Goal: Find specific page/section: Find specific page/section

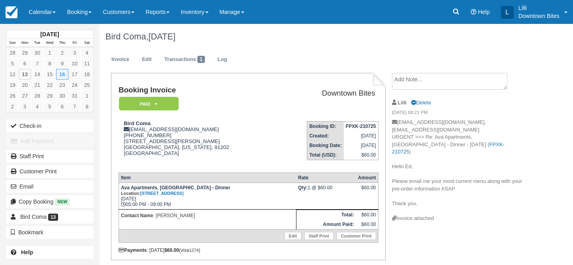
click at [33, 11] on link "Calendar" at bounding box center [42, 12] width 38 height 24
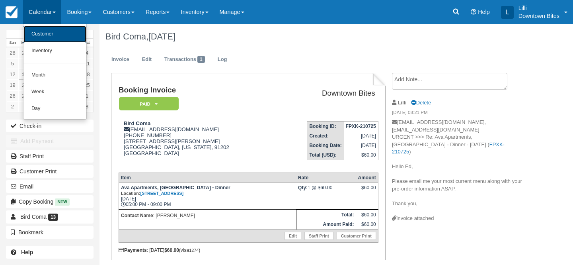
click at [41, 33] on link "Customer" at bounding box center [54, 34] width 63 height 17
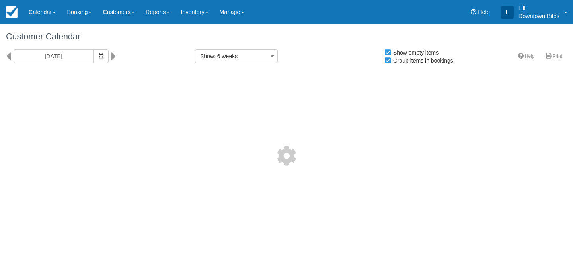
select select
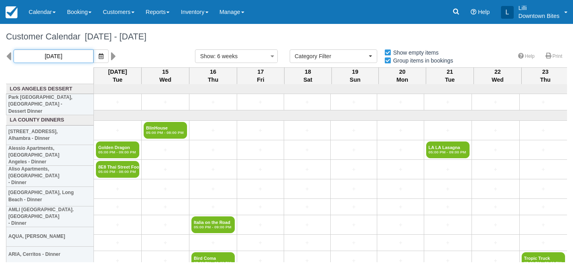
click at [57, 55] on input "[DATE]" at bounding box center [54, 56] width 80 height 14
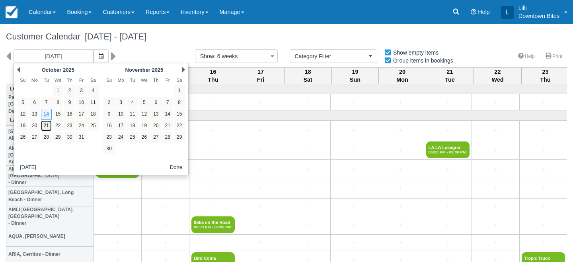
click at [46, 126] on link "21" at bounding box center [46, 125] width 11 height 11
type input "[DATE]"
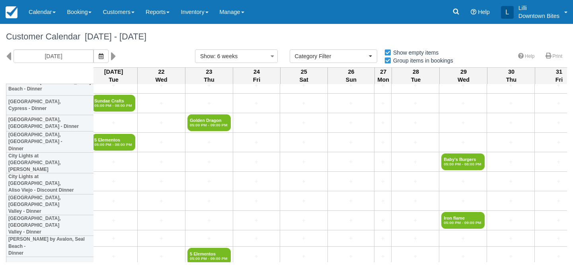
scroll to position [1678, 4]
